Goal: Check status: Check status

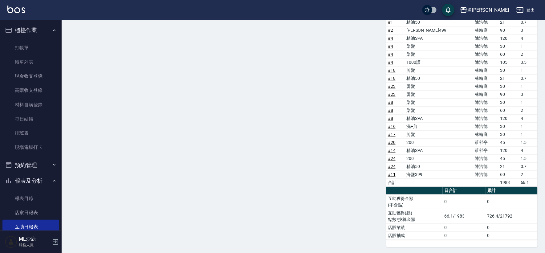
scroll to position [137, 0]
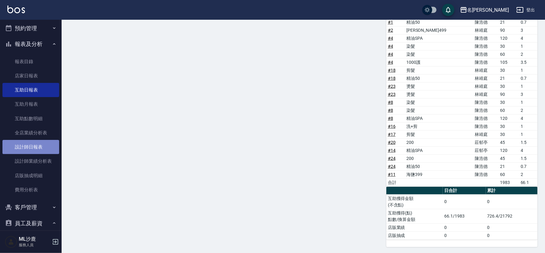
click at [34, 145] on link "設計師日報表" at bounding box center [30, 147] width 57 height 14
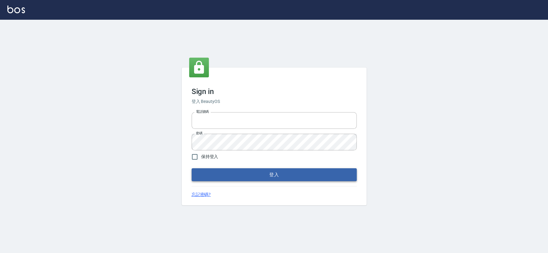
type input "0426653545"
click at [250, 175] on button "登入" at bounding box center [274, 174] width 165 height 13
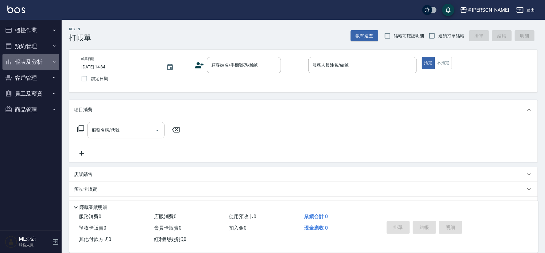
click at [30, 63] on button "報表及分析" at bounding box center [30, 62] width 57 height 16
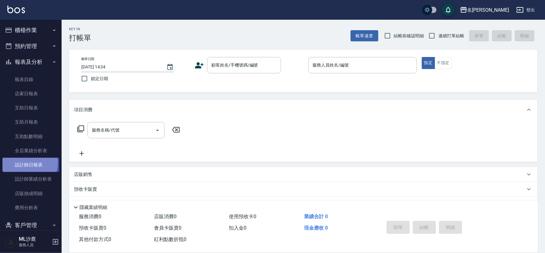
click at [25, 163] on link "設計師日報表" at bounding box center [30, 165] width 57 height 14
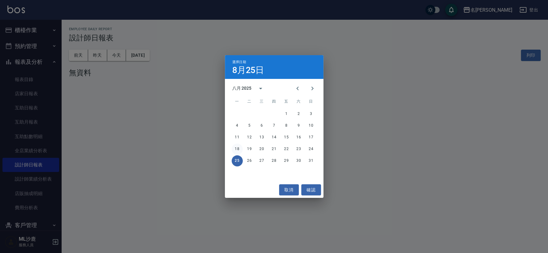
click at [240, 148] on button "18" at bounding box center [237, 149] width 11 height 11
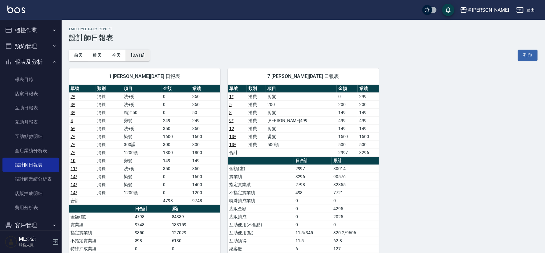
click at [149, 61] on button "2025/08/18" at bounding box center [137, 55] width 23 height 11
click at [149, 55] on button "2025/08/18" at bounding box center [137, 55] width 23 height 11
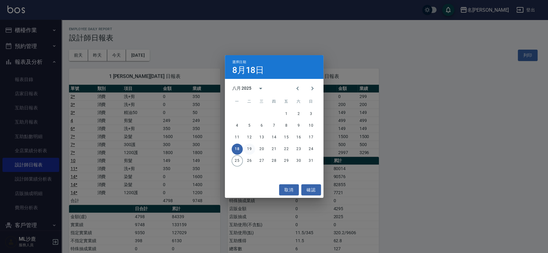
click at [249, 147] on button "19" at bounding box center [249, 149] width 11 height 11
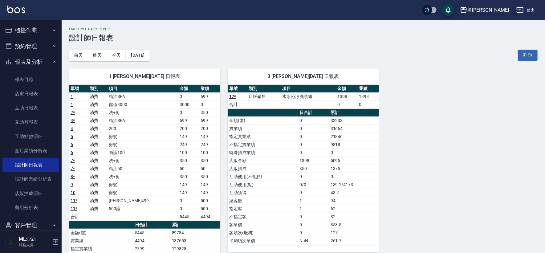
click at [316, 98] on td "水水沁涼洗護組" at bounding box center [308, 96] width 55 height 8
click at [149, 50] on button "2025/08/19" at bounding box center [137, 55] width 23 height 11
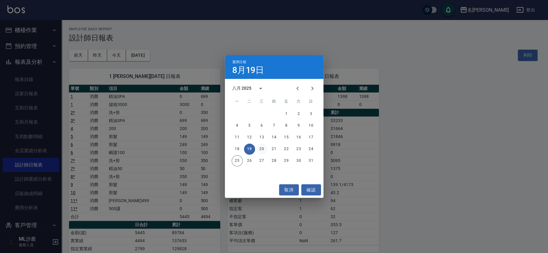
click at [259, 153] on button "20" at bounding box center [261, 149] width 11 height 11
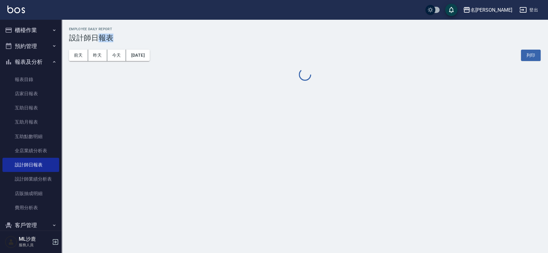
click at [259, 153] on div "名留沙鹿 2025-08-20 設計師日報表 列印時間： 2025-08-25-14:35 Employee Daily Report 設計師日報表 前天 昨…" at bounding box center [274, 126] width 548 height 253
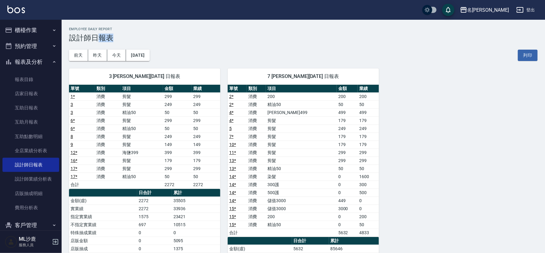
click at [224, 130] on div "7 林靖庭 08/20/2025 日報表 單號 類別 項目 金額 業績 2 * 消費 200 200 200 2 * 消費 精油50 50 50 4 * 消費…" at bounding box center [299, 220] width 159 height 319
click at [144, 55] on button "2025/08/20" at bounding box center [137, 55] width 23 height 11
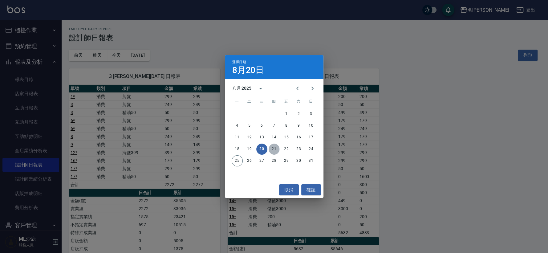
click at [273, 151] on button "21" at bounding box center [274, 149] width 11 height 11
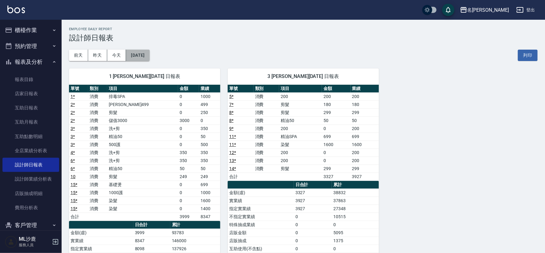
click at [149, 56] on button "2025/08/21" at bounding box center [137, 55] width 23 height 11
click at [143, 52] on button "2025/08/21" at bounding box center [137, 55] width 23 height 11
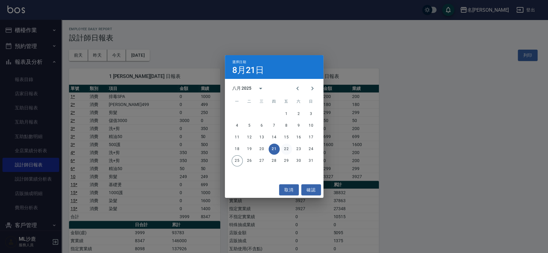
click at [284, 149] on button "22" at bounding box center [286, 149] width 11 height 11
click at [284, 149] on div "名留沙鹿 2025-08-21 設計師日報表 列印時間： 2025-08-25-14:35 Employee Daily Report 設計師日報表 前天 昨…" at bounding box center [272, 186] width 545 height 372
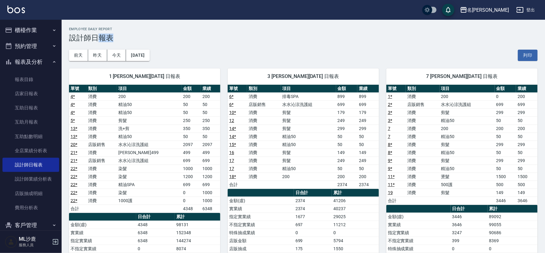
scroll to position [34, 0]
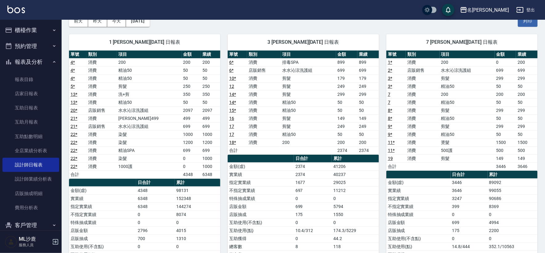
click at [153, 108] on td "水水沁涼洗護組" at bounding box center [149, 110] width 65 height 8
click at [156, 108] on td "水水沁涼洗護組" at bounding box center [149, 110] width 65 height 8
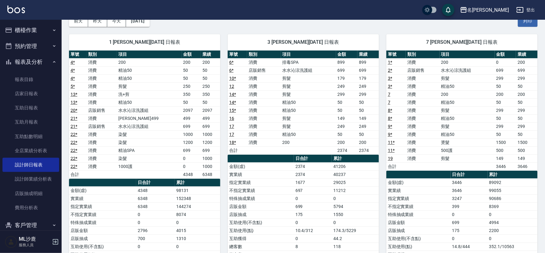
click at [156, 108] on td "水水沁涼洗護組" at bounding box center [149, 110] width 65 height 8
click at [177, 107] on td "水水沁涼洗護組" at bounding box center [149, 110] width 65 height 8
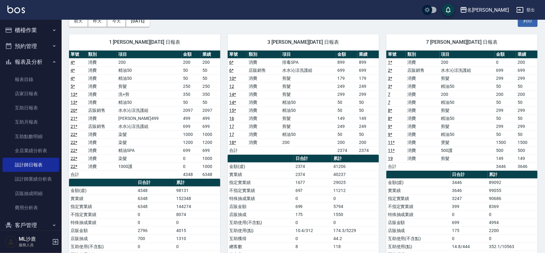
click at [175, 123] on td "水水沁涼洗護組" at bounding box center [149, 126] width 65 height 8
click at [344, 68] on td "699" at bounding box center [347, 70] width 22 height 8
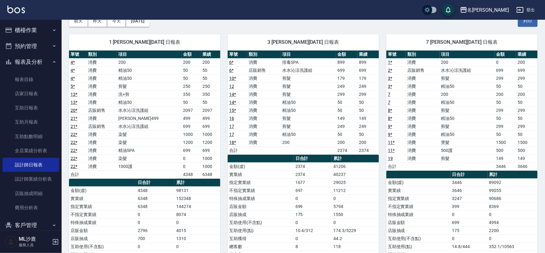
click at [486, 71] on td "水水沁涼洗護組" at bounding box center [467, 70] width 55 height 8
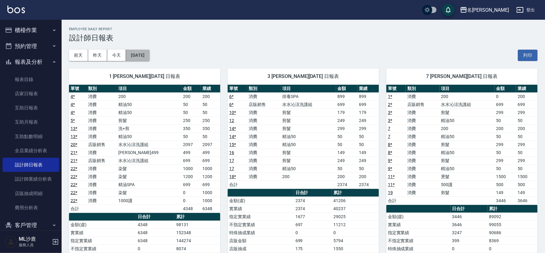
click at [144, 57] on button "2025/08/22" at bounding box center [137, 55] width 23 height 11
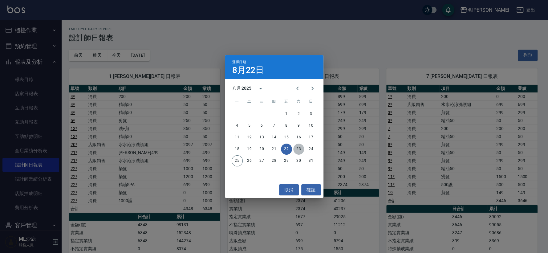
click at [301, 153] on button "23" at bounding box center [298, 149] width 11 height 11
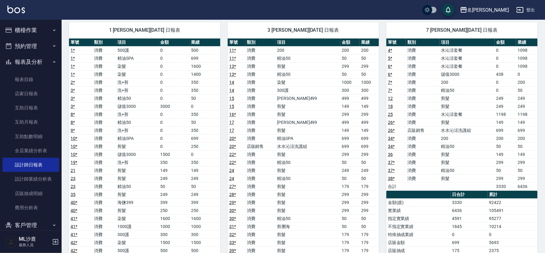
scroll to position [34, 0]
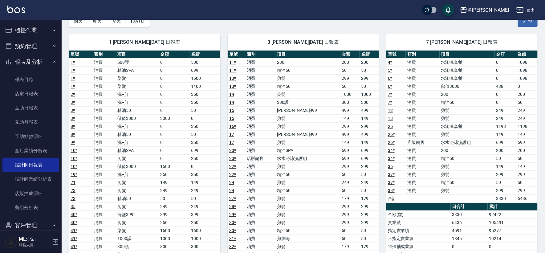
click at [457, 127] on td "水沁涼套餐" at bounding box center [467, 126] width 55 height 8
click at [459, 79] on td "水沁涼套餐" at bounding box center [467, 78] width 55 height 8
click at [458, 72] on td "水沁涼套餐" at bounding box center [467, 70] width 55 height 8
click at [457, 65] on td "水沁涼套餐" at bounding box center [467, 62] width 55 height 8
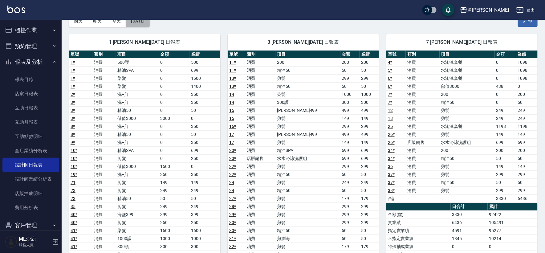
click at [146, 23] on button "2025/08/23" at bounding box center [137, 20] width 23 height 11
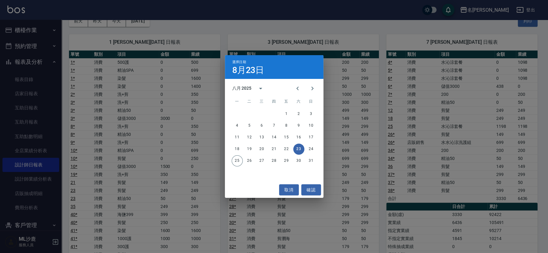
click at [308, 144] on div "18 19 20 21 22 23 24" at bounding box center [274, 149] width 99 height 11
click at [309, 145] on button "24" at bounding box center [311, 149] width 11 height 11
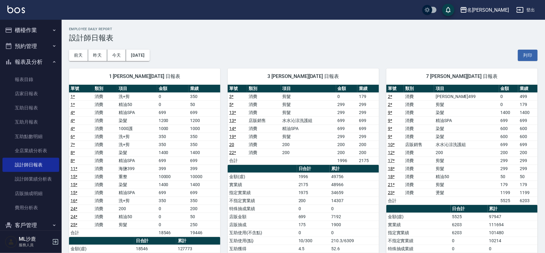
click at [304, 120] on td "水水沁涼洗護組" at bounding box center [308, 120] width 55 height 8
click at [305, 130] on td "精油SPA" at bounding box center [308, 128] width 55 height 8
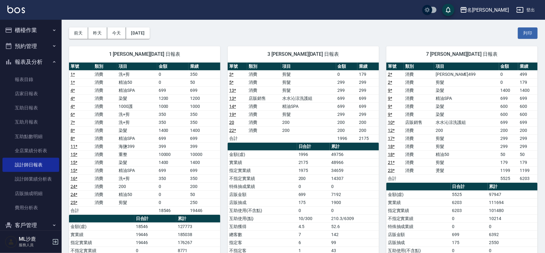
scroll to position [34, 0]
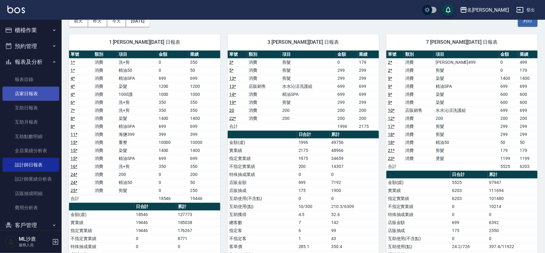
click at [25, 99] on link "店家日報表" at bounding box center [30, 94] width 57 height 14
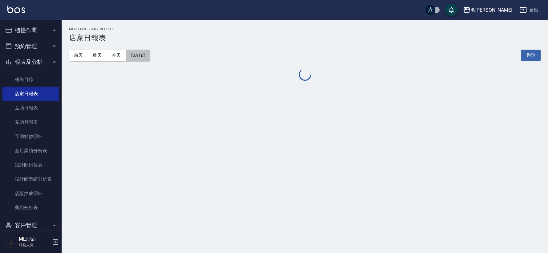
click at [145, 58] on button "2025/08/25" at bounding box center [137, 55] width 23 height 11
click at [149, 57] on button "2025/08/25" at bounding box center [137, 55] width 23 height 11
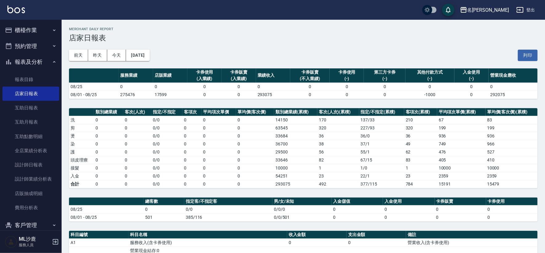
click at [162, 59] on div "前天 昨天 今天 2025/08/25 列印" at bounding box center [303, 55] width 469 height 26
click at [149, 57] on button "2025/08/25" at bounding box center [137, 55] width 23 height 11
click at [143, 54] on button "2025/08/25" at bounding box center [137, 55] width 23 height 11
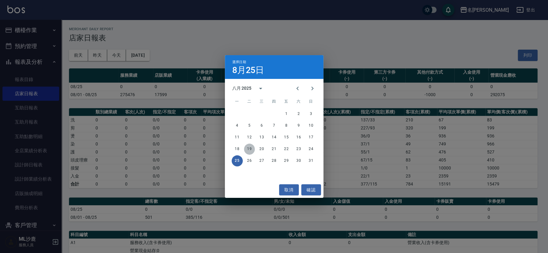
click at [248, 151] on button "19" at bounding box center [249, 149] width 11 height 11
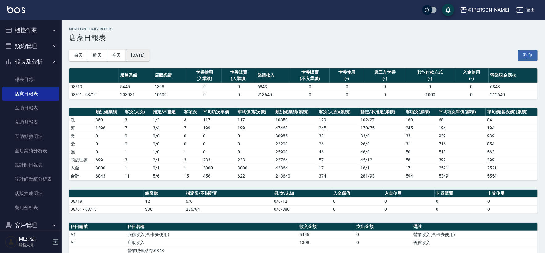
click at [149, 56] on button "2025/08/19" at bounding box center [137, 55] width 23 height 11
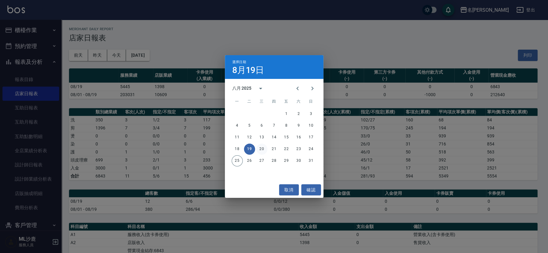
click at [262, 150] on button "20" at bounding box center [261, 149] width 11 height 11
click at [262, 150] on div "名留沙鹿 2025-08-19 店家日報表 列印時間： 2025-08-25-15:07 Merchant Daily Report 店家日報表 前天 昨天 …" at bounding box center [272, 183] width 545 height 367
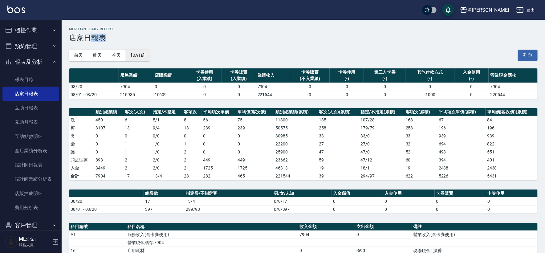
click at [146, 57] on button "2025/08/20" at bounding box center [137, 55] width 23 height 11
click at [188, 28] on h2 "Merchant Daily Report" at bounding box center [303, 29] width 469 height 4
click at [150, 50] on div "前天 昨天 今天 2025/08/20 列印" at bounding box center [303, 55] width 469 height 26
click at [149, 50] on button "2025/08/20" at bounding box center [137, 55] width 23 height 11
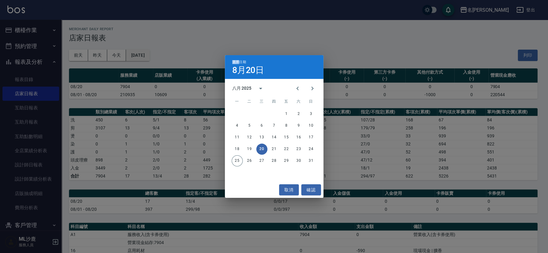
click at [150, 50] on div "選擇日期 8月20日 八月 2025 一 二 三 四 五 六 日 1 2 3 4 5 6 7 8 9 10 11 12 13 14 15 16 17 18 1…" at bounding box center [274, 126] width 548 height 253
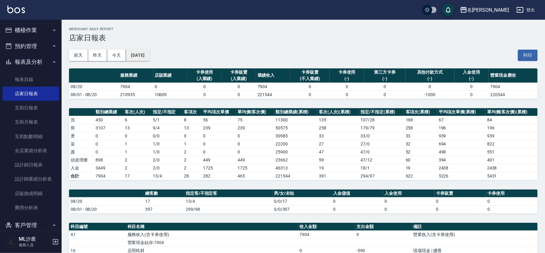
click at [149, 53] on button "2025/08/20" at bounding box center [137, 55] width 23 height 11
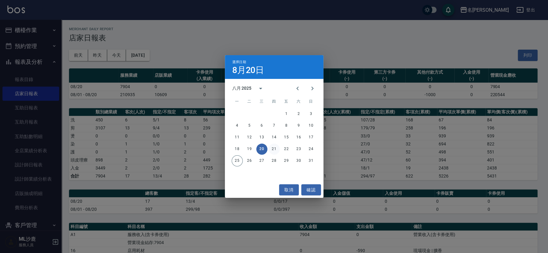
click at [271, 146] on button "21" at bounding box center [274, 149] width 11 height 11
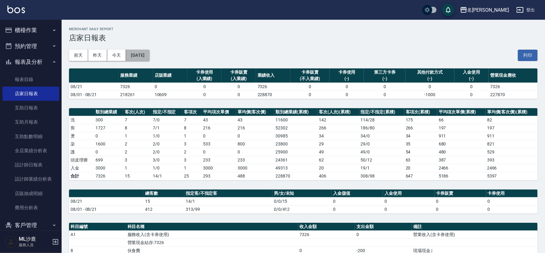
click at [139, 53] on button "2025/08/21" at bounding box center [137, 55] width 23 height 11
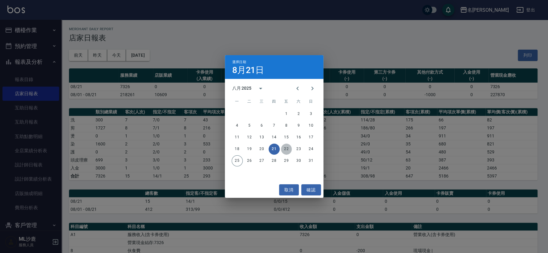
click at [287, 149] on button "22" at bounding box center [286, 149] width 11 height 11
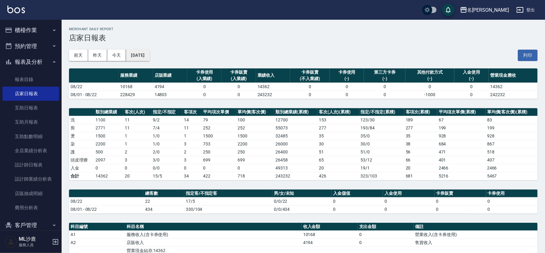
click at [145, 60] on button "2025/08/22" at bounding box center [137, 55] width 23 height 11
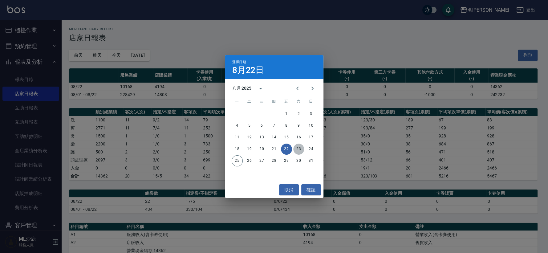
click at [298, 150] on button "23" at bounding box center [298, 149] width 11 height 11
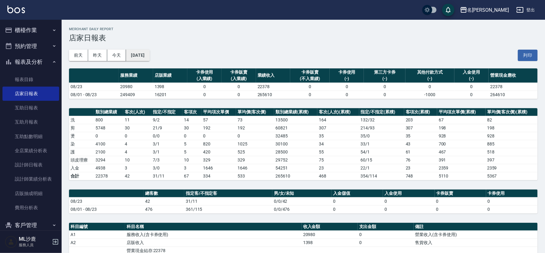
click at [148, 58] on button "2025/08/23" at bounding box center [137, 55] width 23 height 11
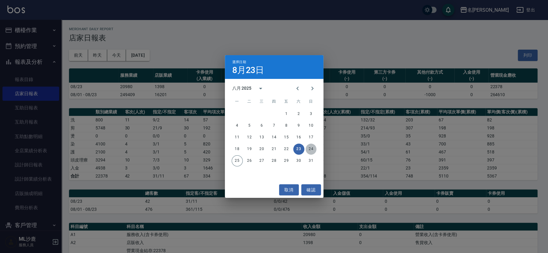
click at [309, 148] on button "24" at bounding box center [311, 149] width 11 height 11
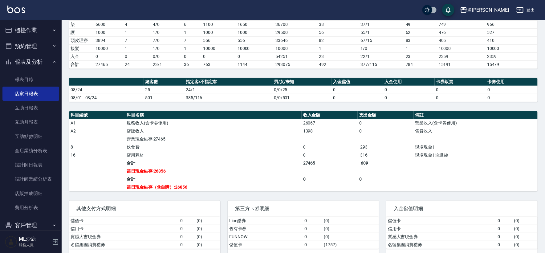
scroll to position [129, 0]
